Goal: Check status: Check status

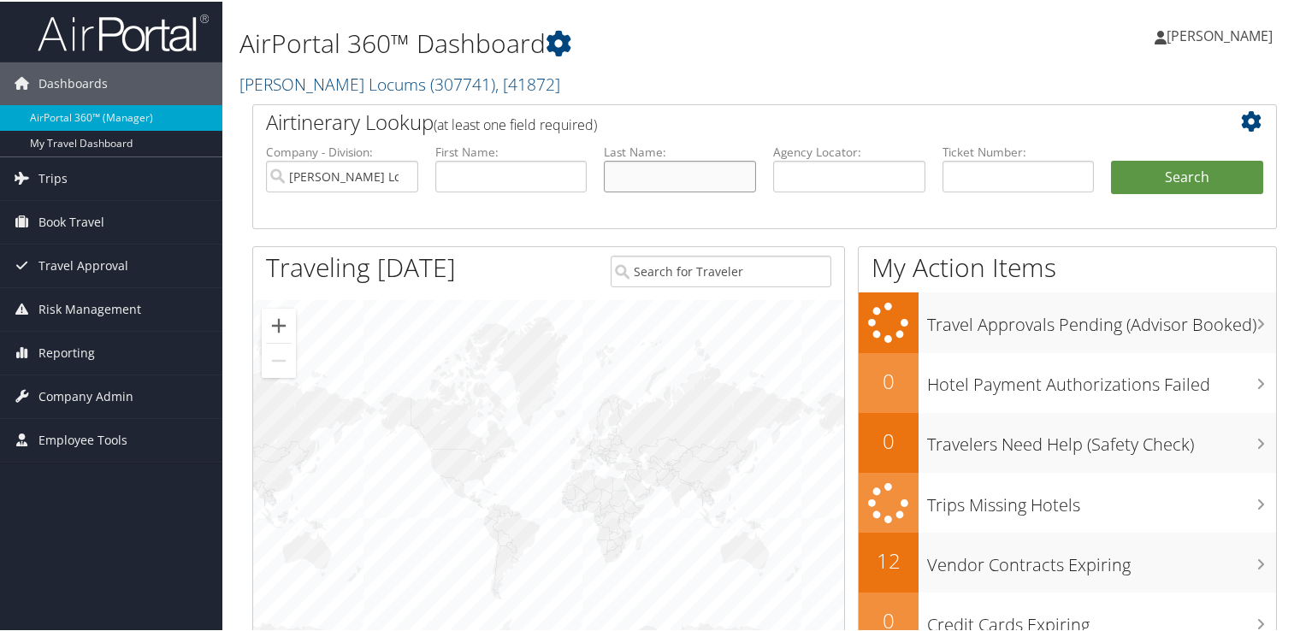
click at [643, 173] on input "text" at bounding box center [680, 175] width 152 height 32
type input "kodaman"
click at [1111, 159] on button "Search" at bounding box center [1187, 176] width 152 height 34
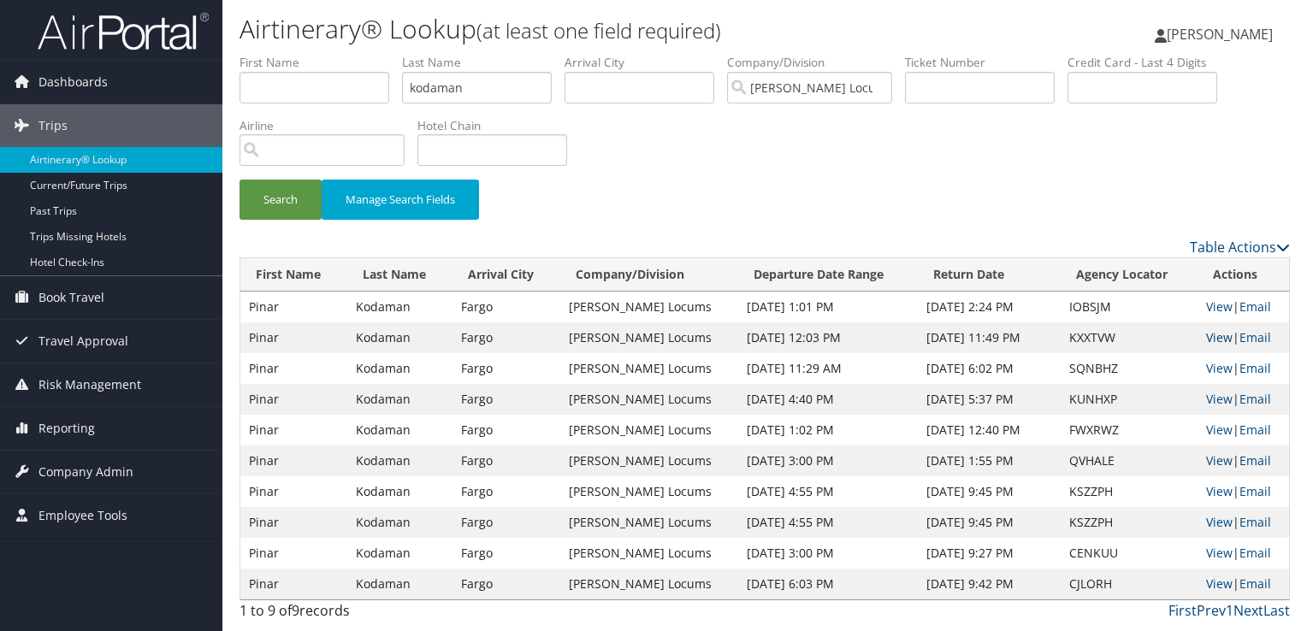
click at [1206, 343] on link "View" at bounding box center [1219, 337] width 27 height 16
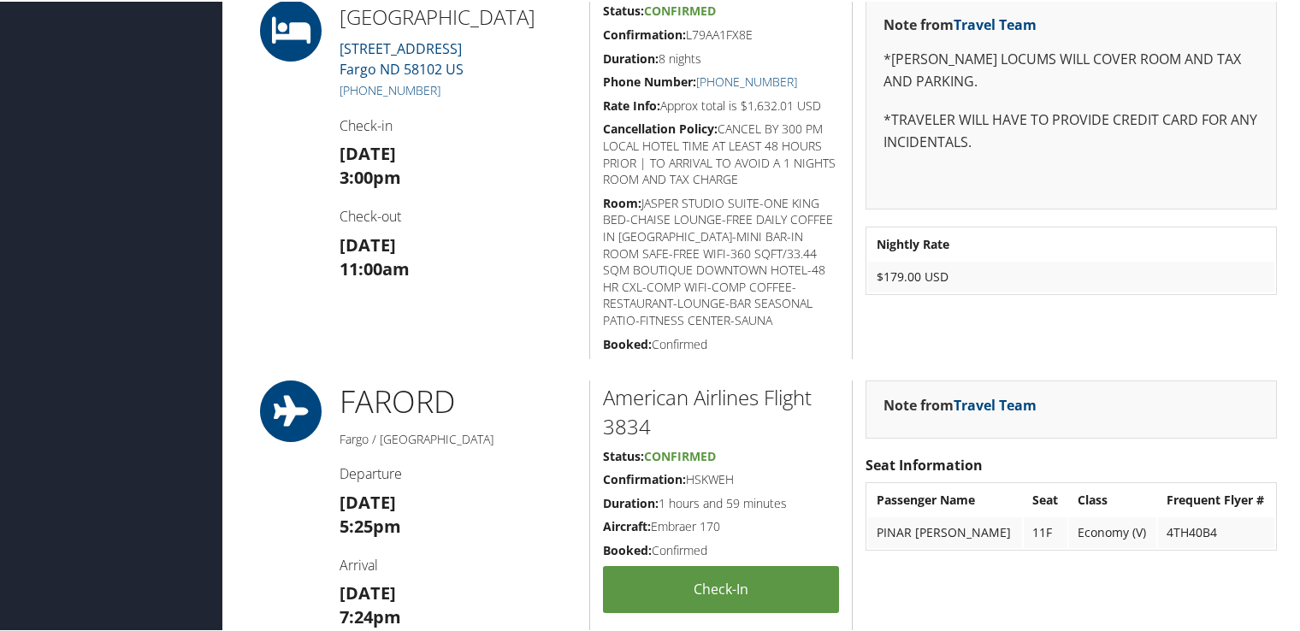
scroll to position [1539, 0]
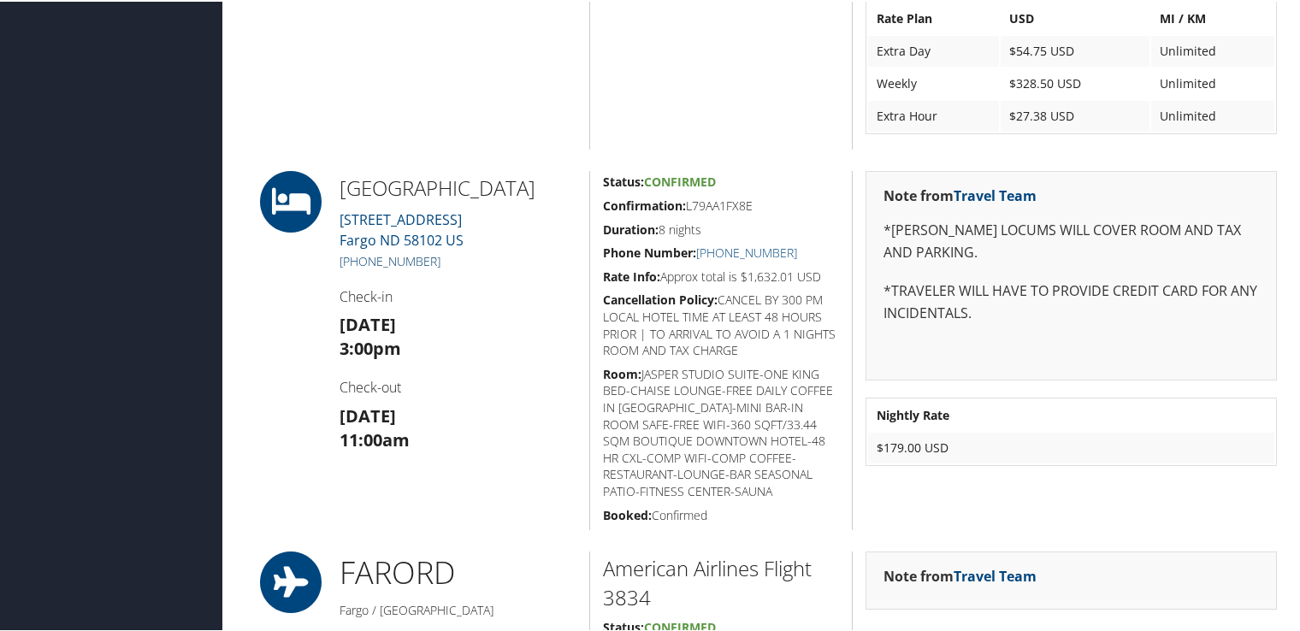
click at [405, 262] on link "[PHONE_NUMBER]" at bounding box center [389, 259] width 101 height 16
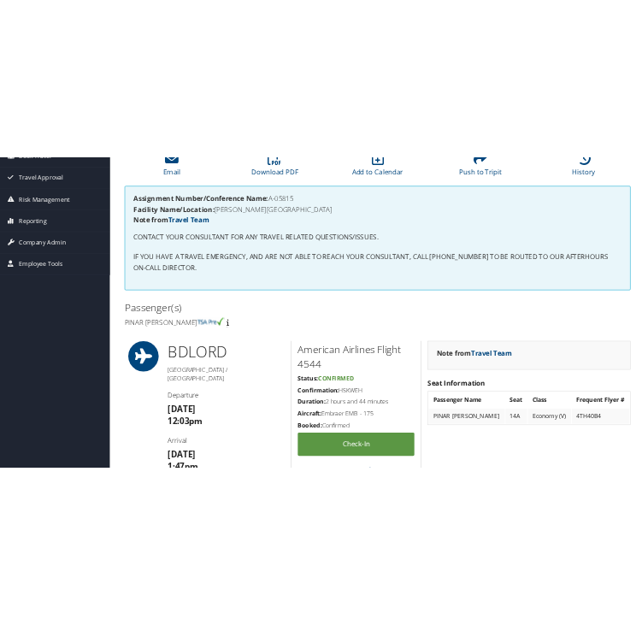
scroll to position [0, 0]
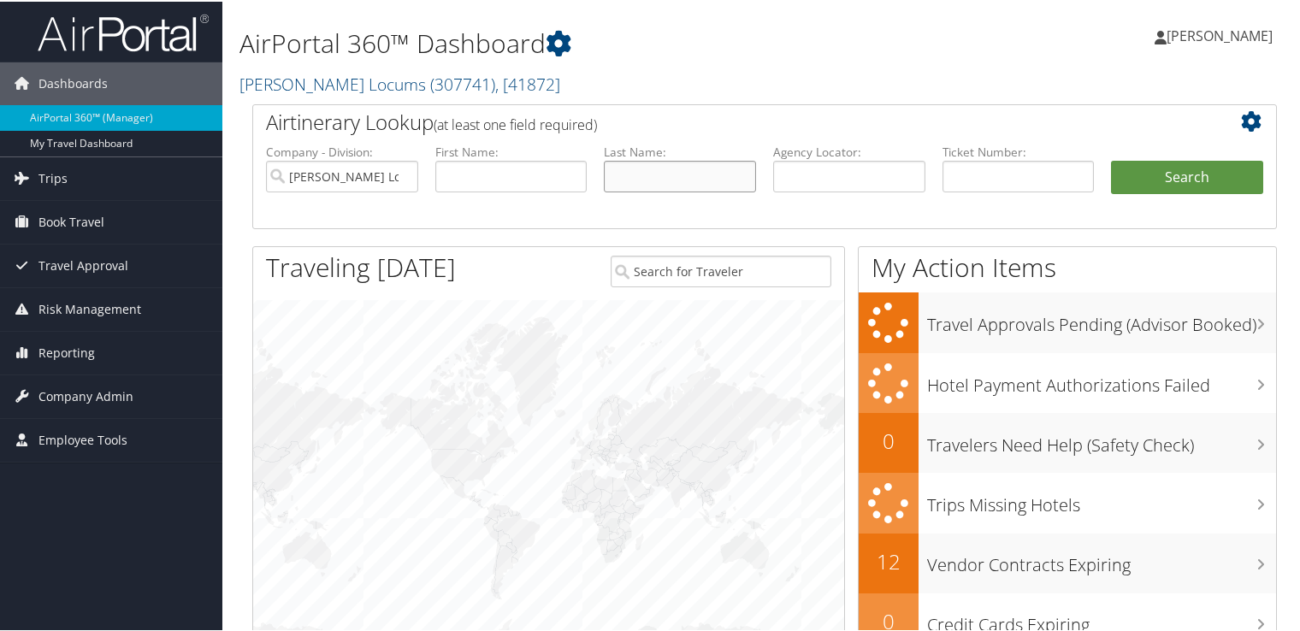
click at [650, 178] on input "text" at bounding box center [680, 175] width 152 height 32
type input "dib"
click at [1111, 159] on button "Search" at bounding box center [1187, 176] width 152 height 34
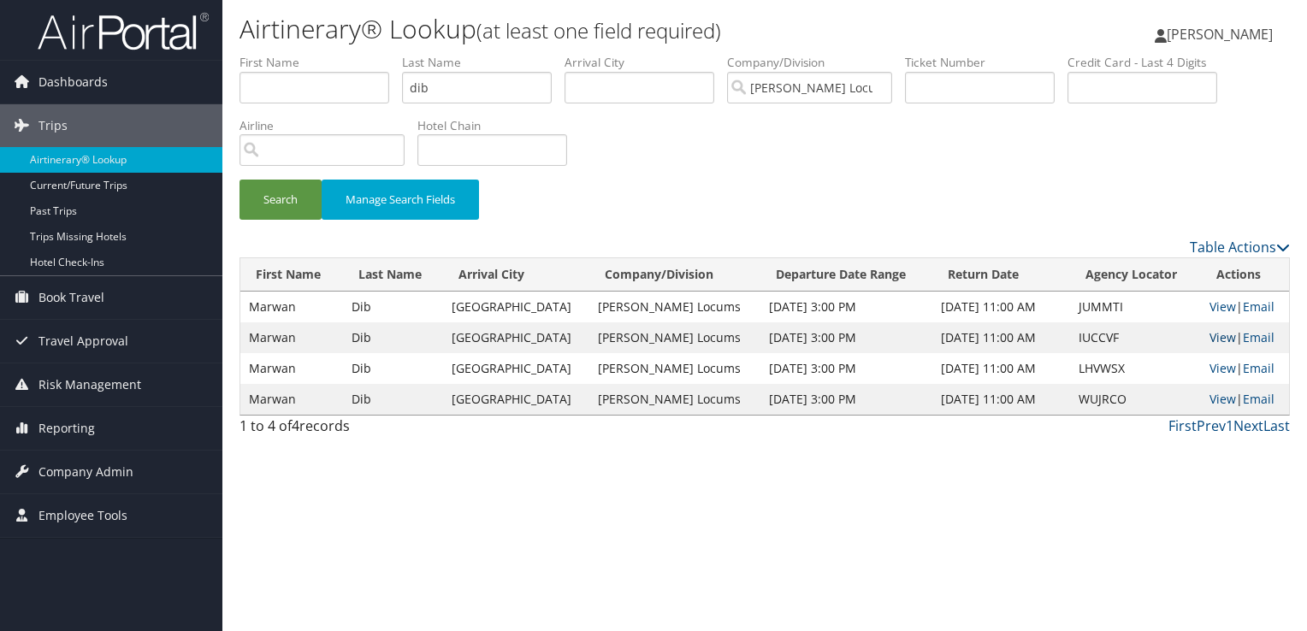
click at [1209, 339] on link "View" at bounding box center [1222, 337] width 27 height 16
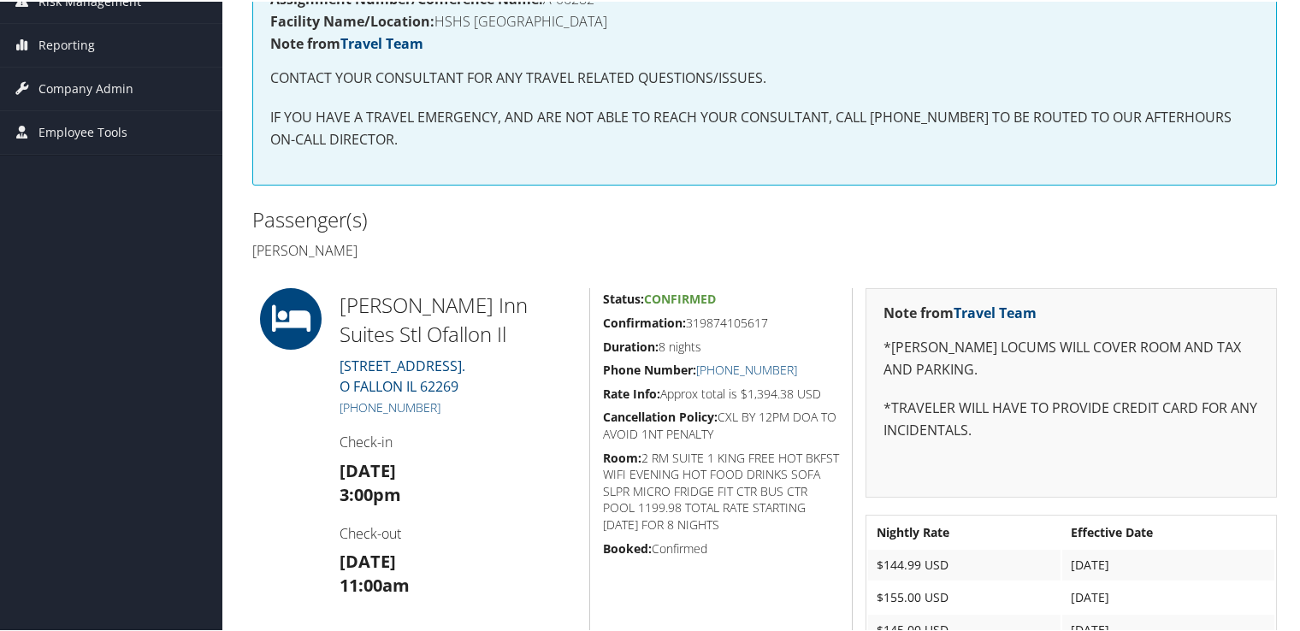
scroll to position [342, 0]
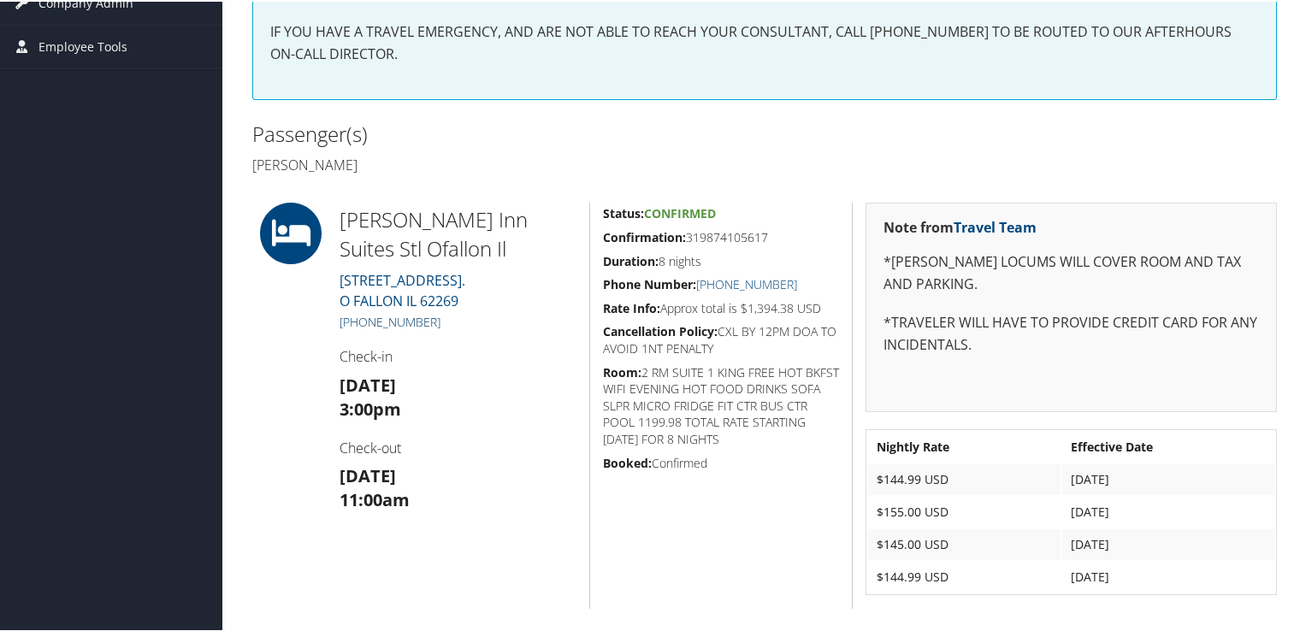
click at [404, 321] on link "[PHONE_NUMBER]" at bounding box center [389, 320] width 101 height 16
